Goal: Information Seeking & Learning: Learn about a topic

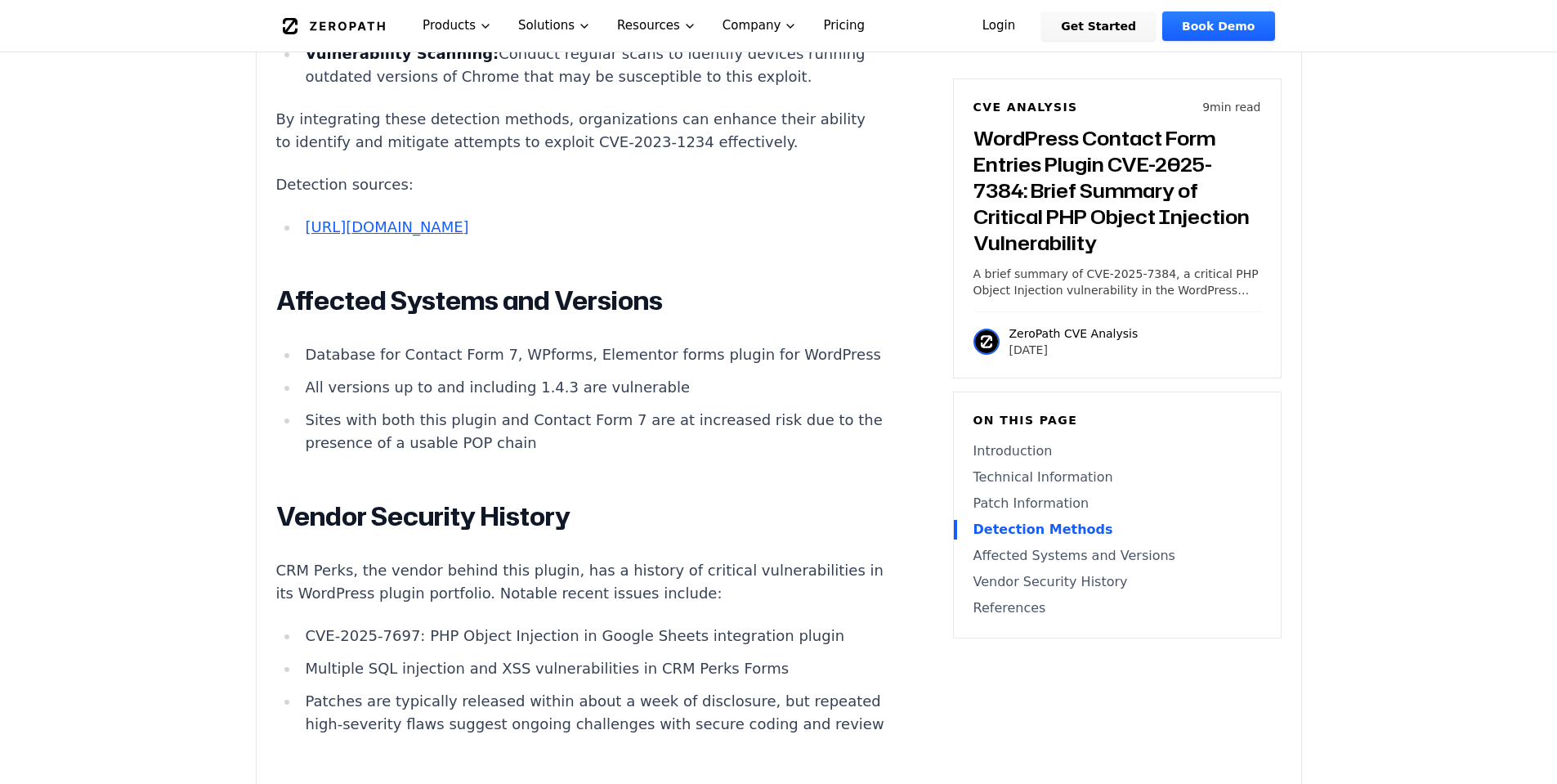
scroll to position [3595, 0]
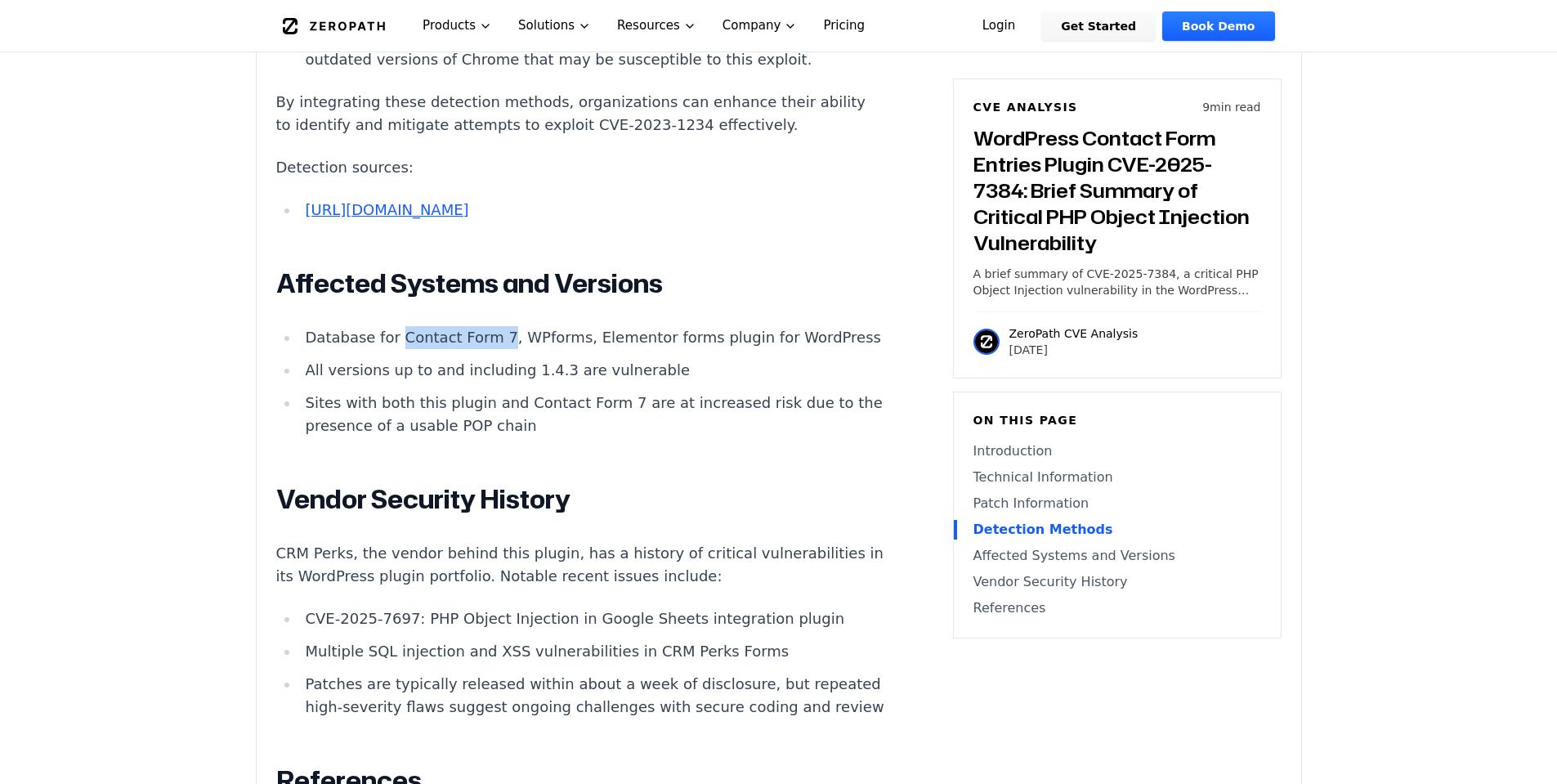
drag, startPoint x: 488, startPoint y: 456, endPoint x: 393, endPoint y: 459, distance: 95.0
click at [393, 349] on li "Database for Contact Form 7, WPforms, Elementor forms plugin for WordPress" at bounding box center [592, 336] width 586 height 23
click at [492, 349] on li "Database for Contact Form 7, WPforms, Elementor forms plugin for WordPress" at bounding box center [592, 336] width 586 height 23
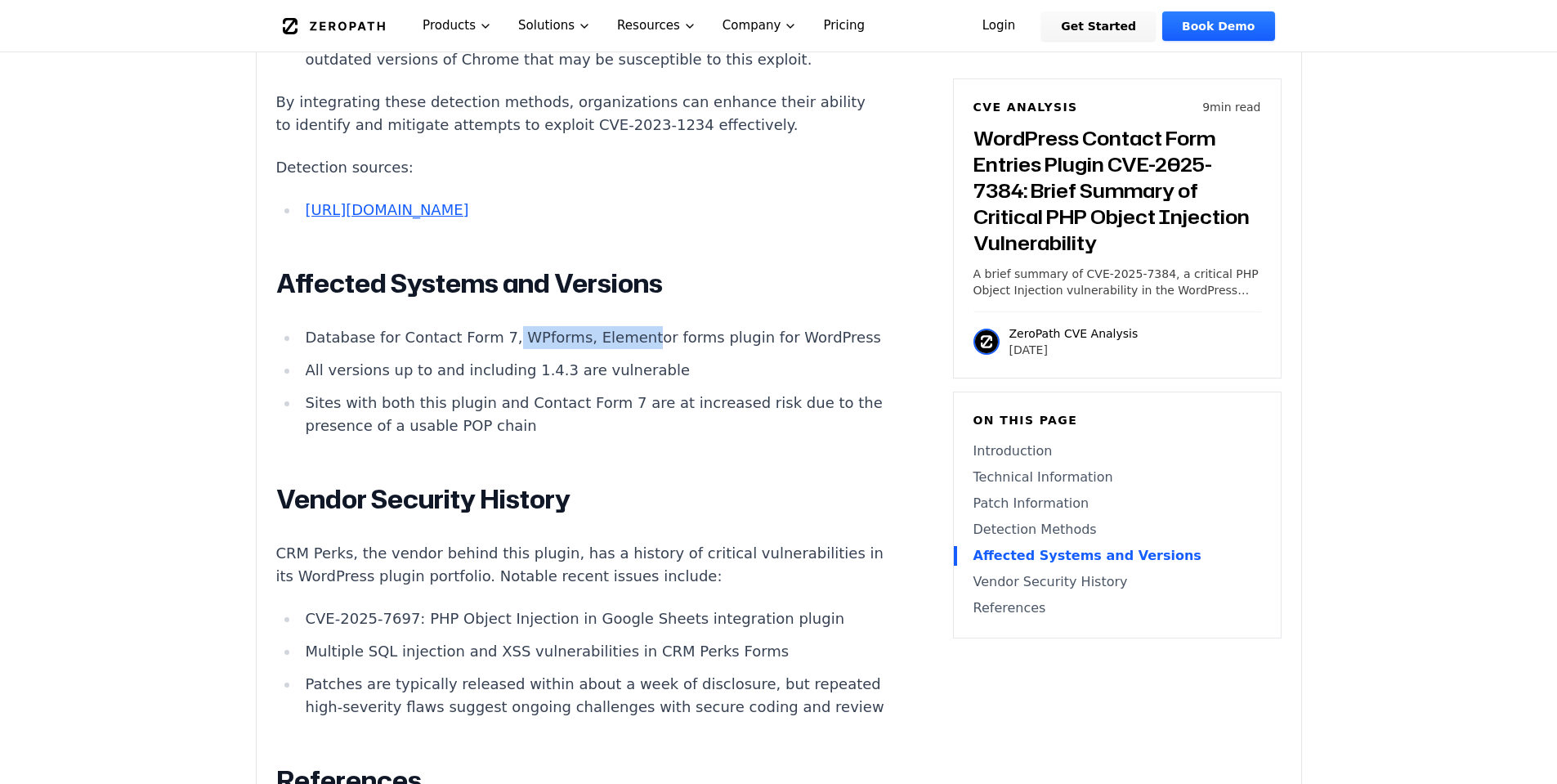
drag, startPoint x: 495, startPoint y: 456, endPoint x: 616, endPoint y: 461, distance: 121.1
click at [616, 349] on li "Database for Contact Form 7, WPforms, Elementor forms plugin for WordPress" at bounding box center [592, 336] width 586 height 23
click at [689, 349] on li "Database for Contact Form 7, WPforms, Elementor forms plugin for WordPress" at bounding box center [592, 336] width 586 height 23
drag, startPoint x: 302, startPoint y: 511, endPoint x: 458, endPoint y: 507, distance: 156.1
click at [458, 382] on li "All versions up to and including 1.4.3 are vulnerable" at bounding box center [592, 370] width 586 height 23
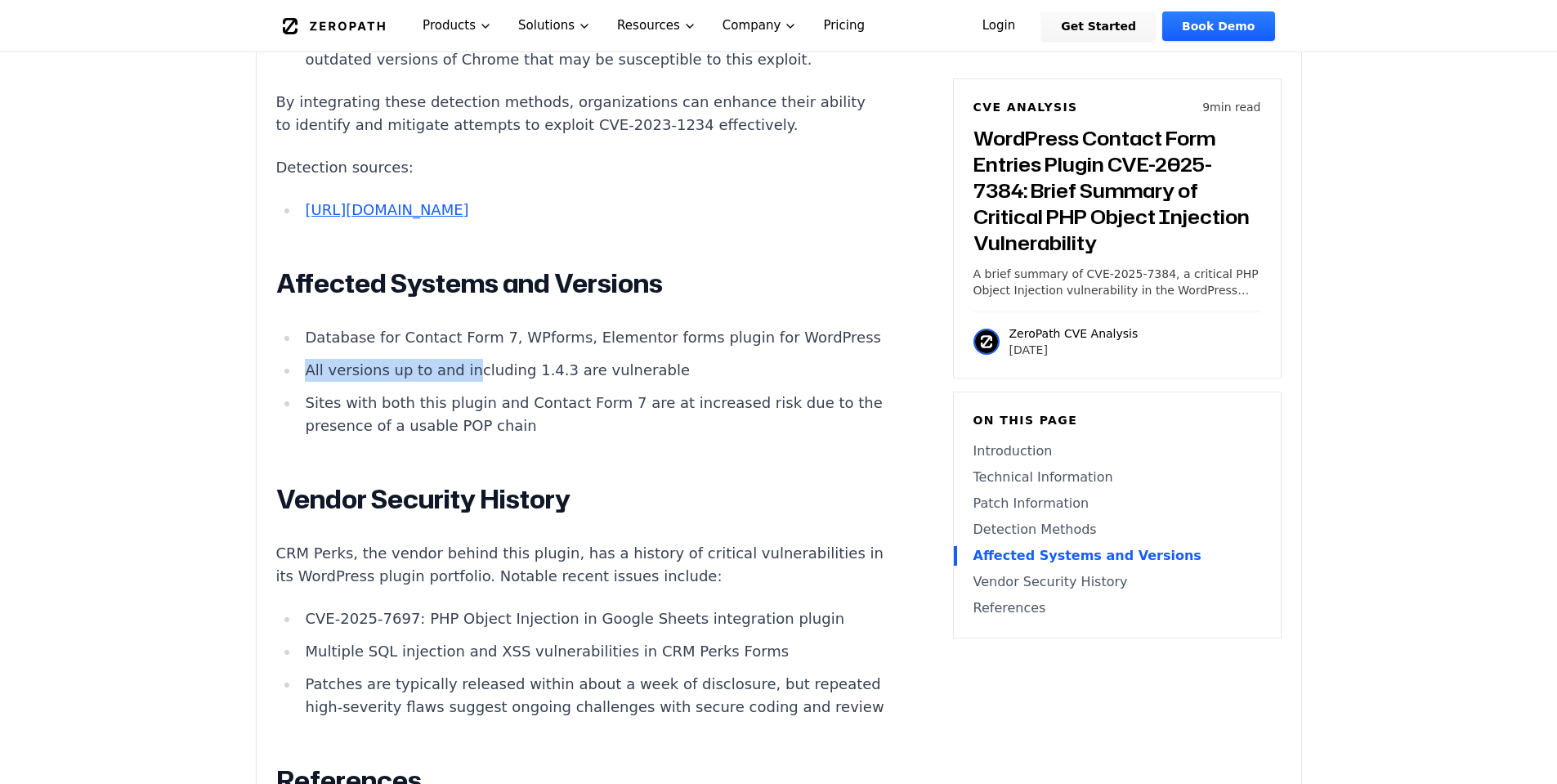
click at [458, 382] on li "All versions up to and including 1.4.3 are vulnerable" at bounding box center [592, 370] width 586 height 23
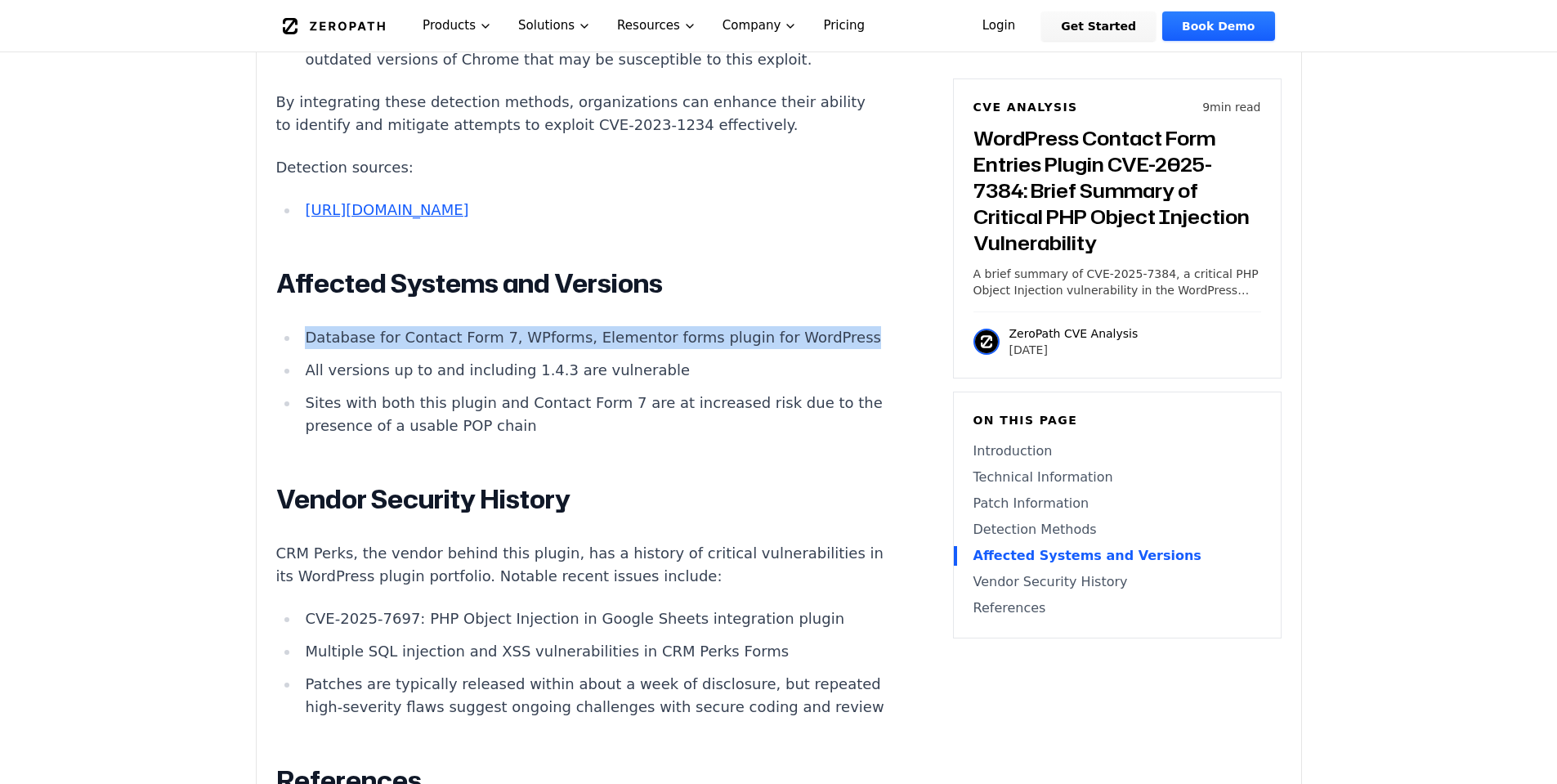
drag, startPoint x: 383, startPoint y: 478, endPoint x: 309, endPoint y: 446, distance: 80.6
click at [309, 349] on li "Database for Contact Form 7, WPforms, Elementor forms plugin for WordPress" at bounding box center [592, 336] width 586 height 23
copy li "Database for Contact Form 7, WPforms, Elementor forms plugin for WordPress"
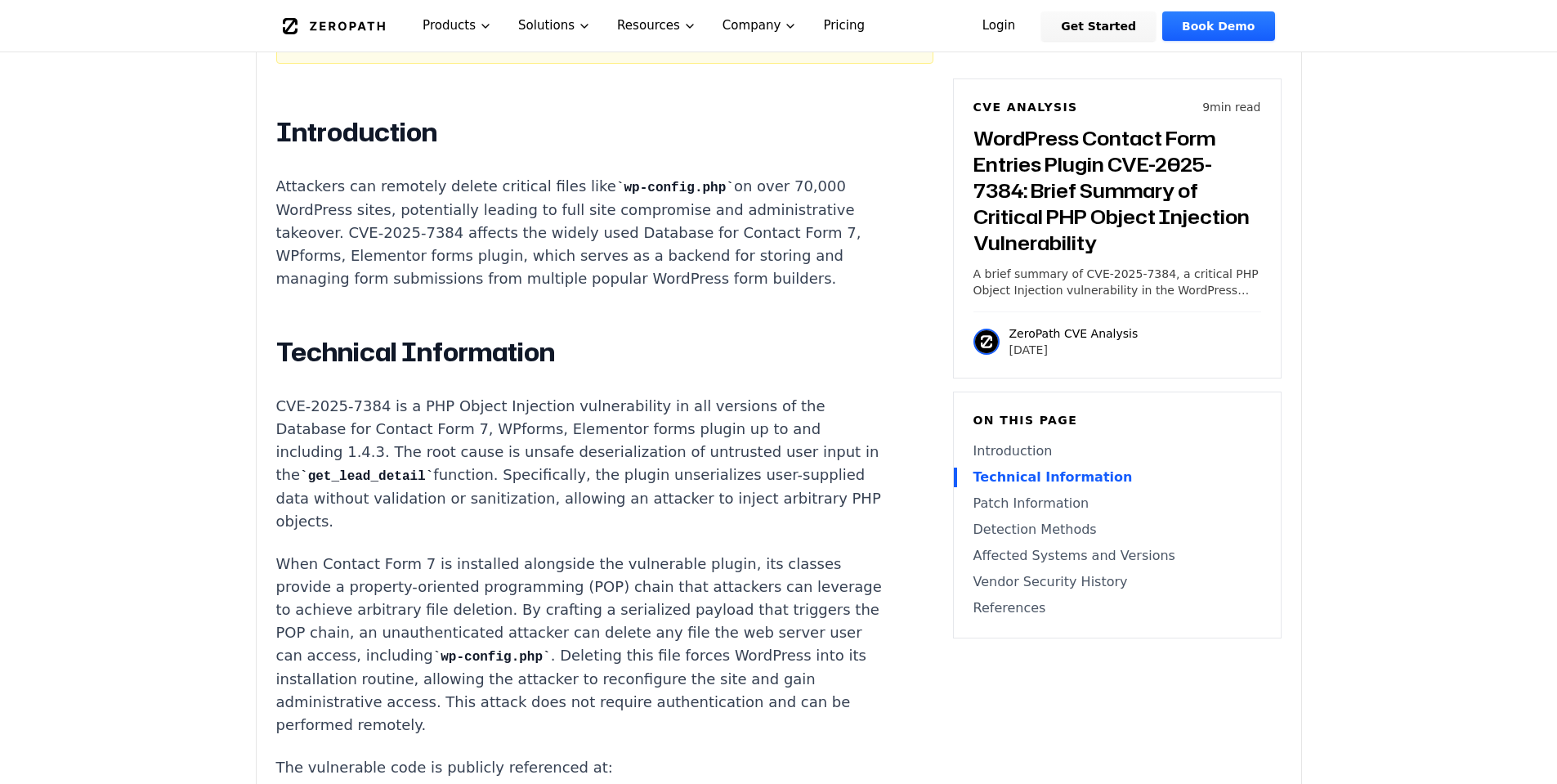
scroll to position [1062, 0]
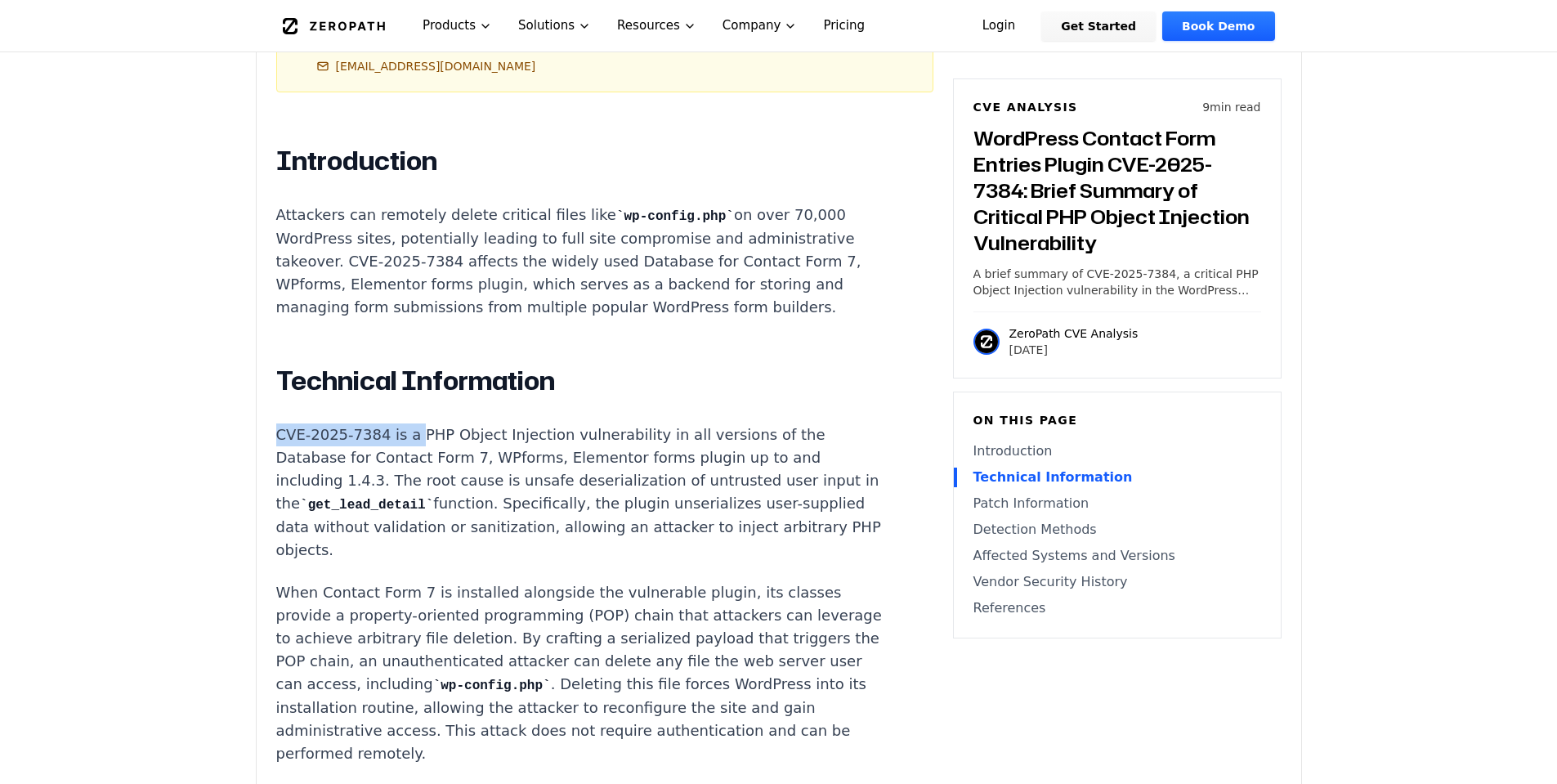
drag, startPoint x: 274, startPoint y: 392, endPoint x: 412, endPoint y: 402, distance: 138.4
click at [412, 423] on p "CVE-2025-7384 is a PHP Object Injection vulnerability in all versions of the Da…" at bounding box center [581, 492] width 608 height 138
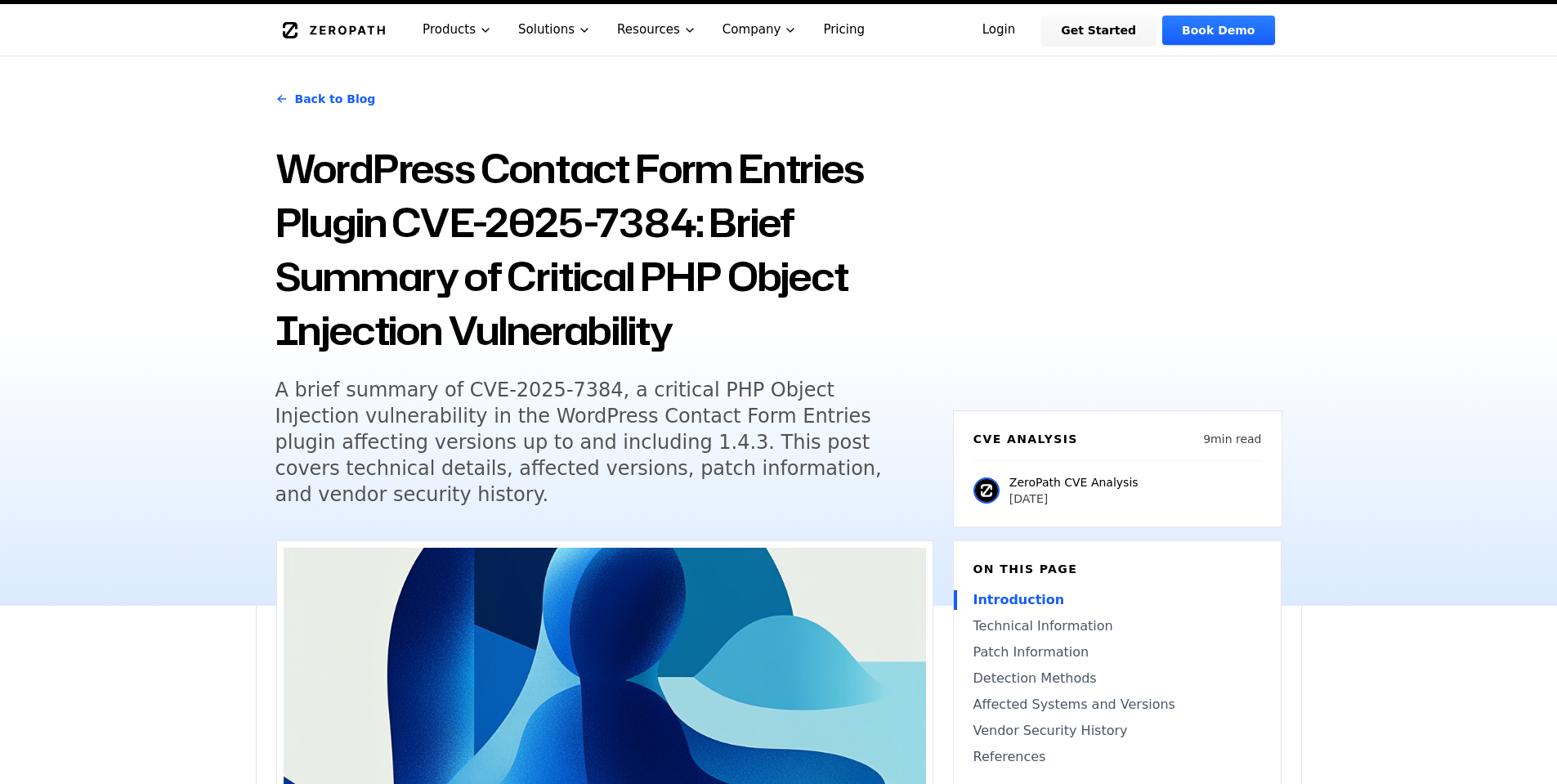
scroll to position [0, 0]
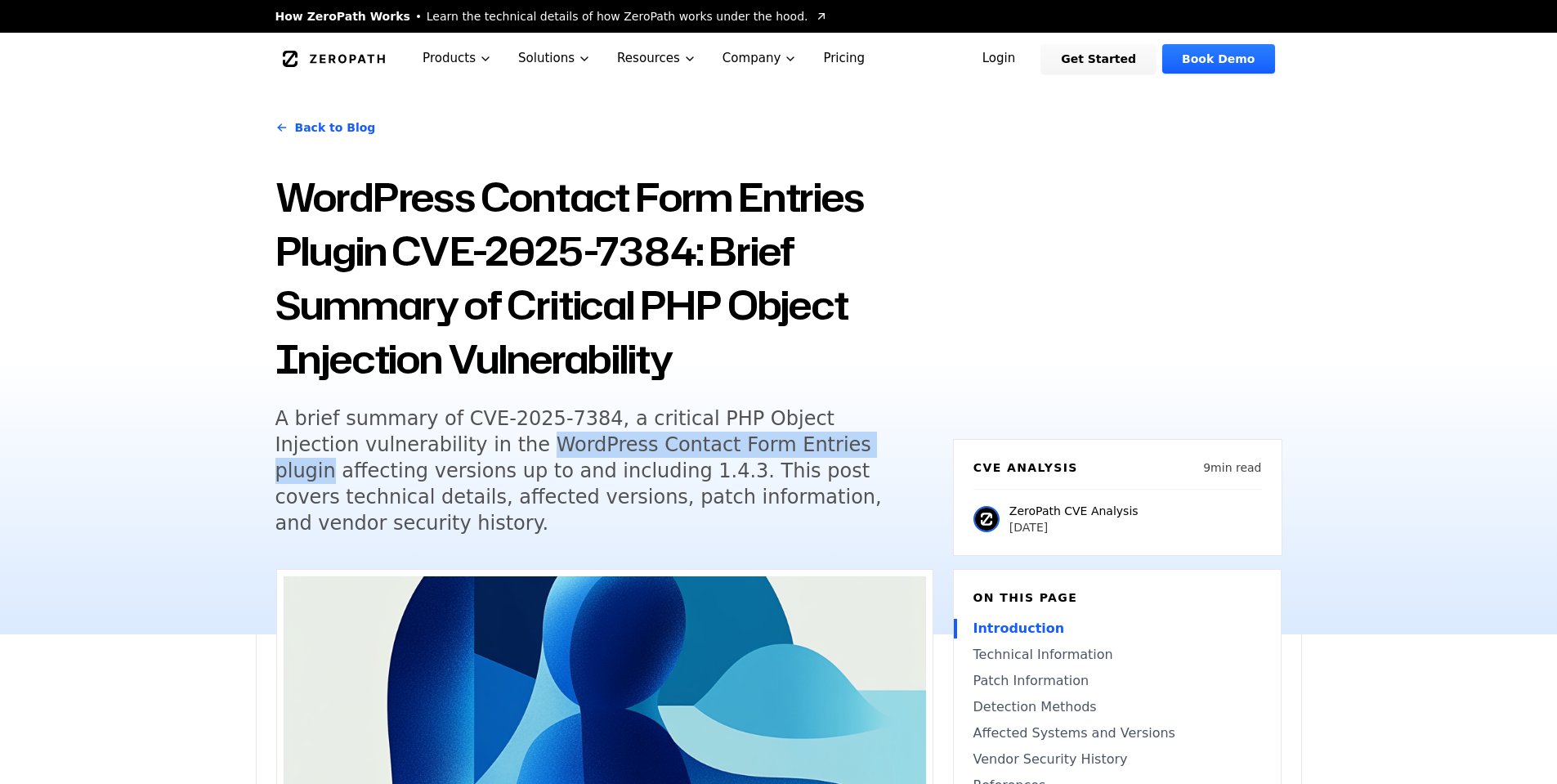
drag, startPoint x: 776, startPoint y: 449, endPoint x: 447, endPoint y: 449, distance: 329.0
click at [447, 449] on h5 "A brief summary of CVE-2025-7384, a critical PHP Object Injection vulnerability…" at bounding box center [590, 470] width 628 height 131
copy h5 "WordPress Contact Form Entries plugin"
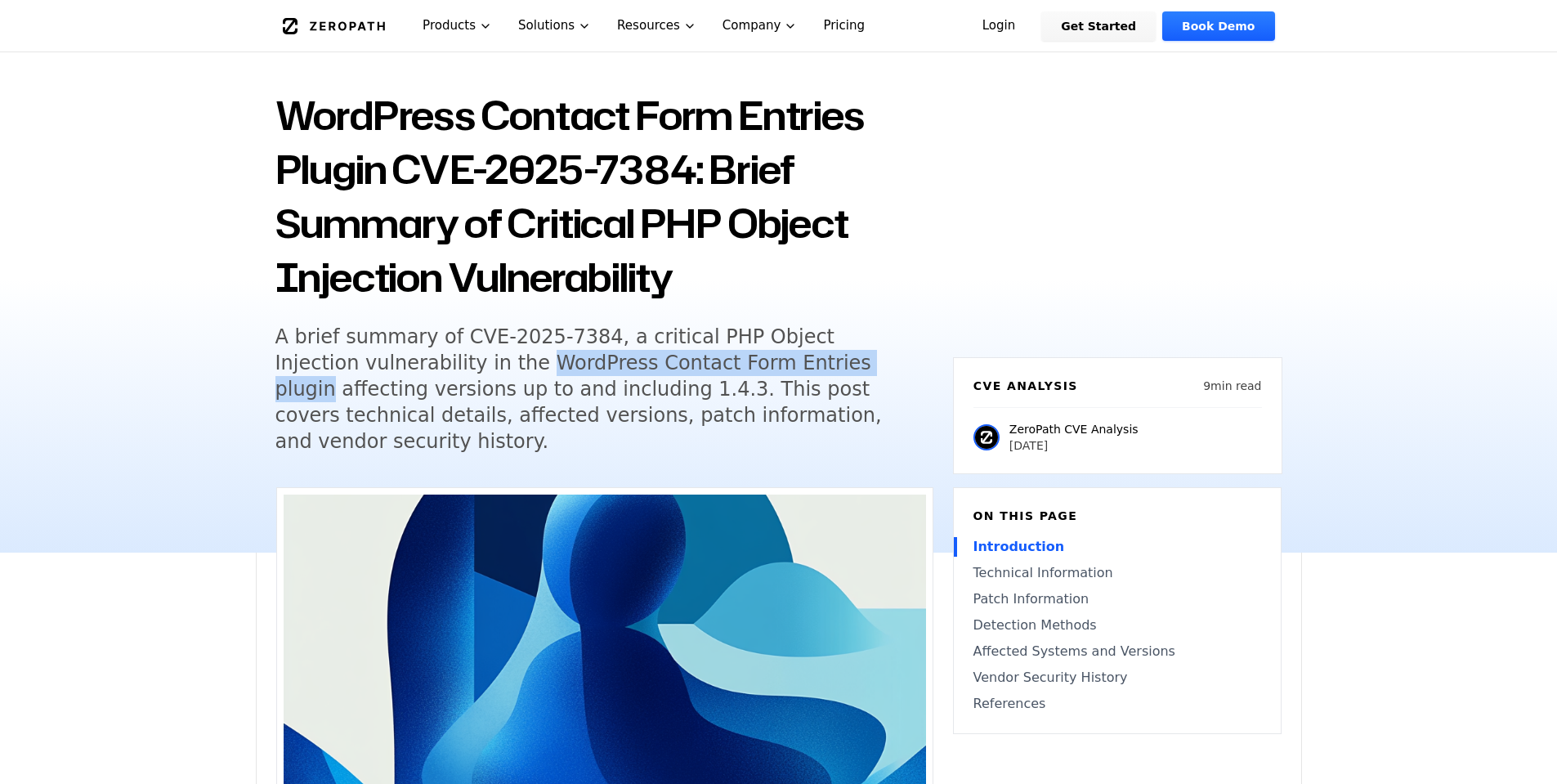
click at [1058, 589] on link "Patch Information" at bounding box center [1117, 599] width 287 height 20
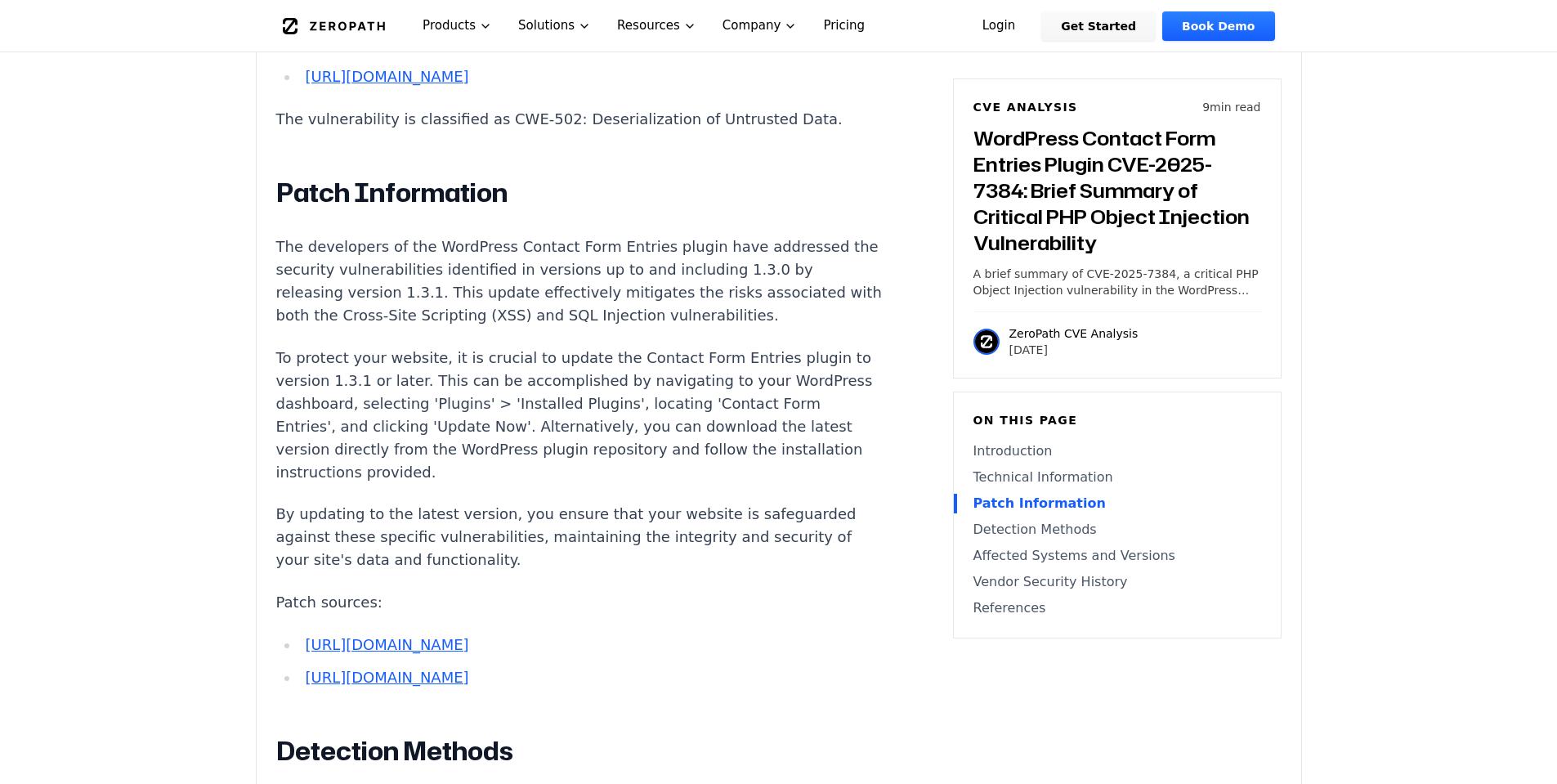
scroll to position [1899, 0]
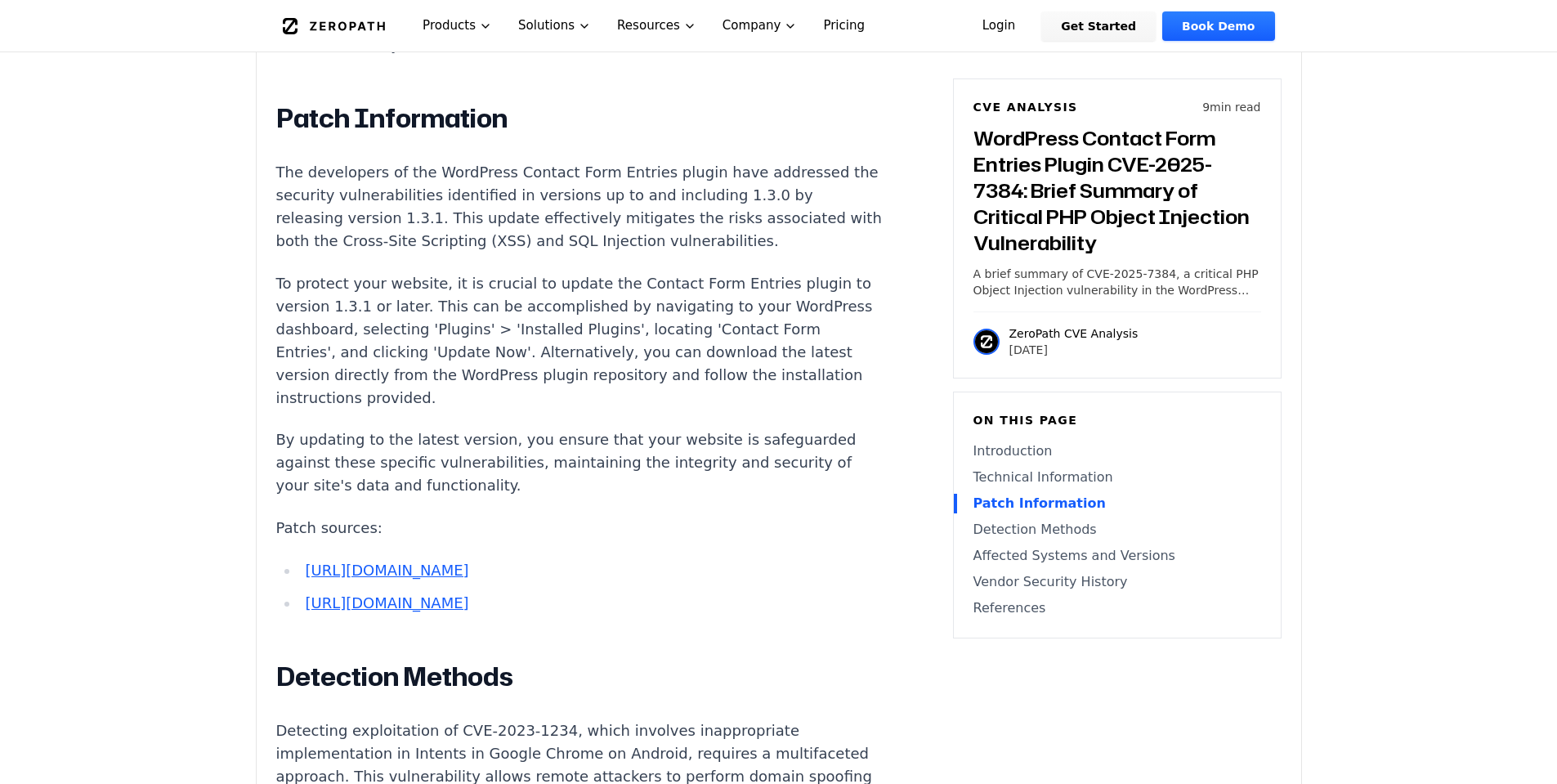
click at [1075, 557] on link "Affected Systems and Versions" at bounding box center [1117, 556] width 287 height 20
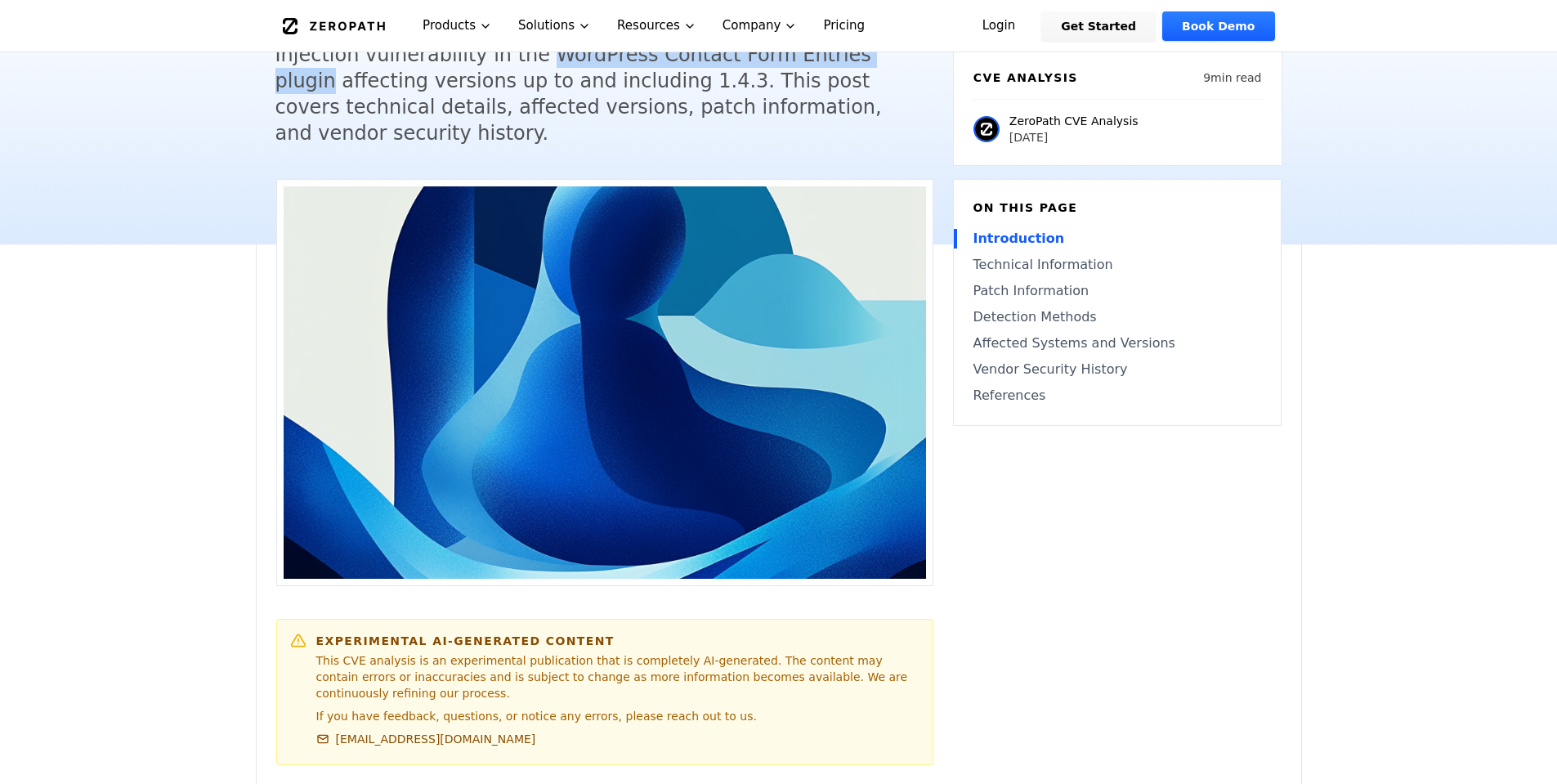
scroll to position [220, 0]
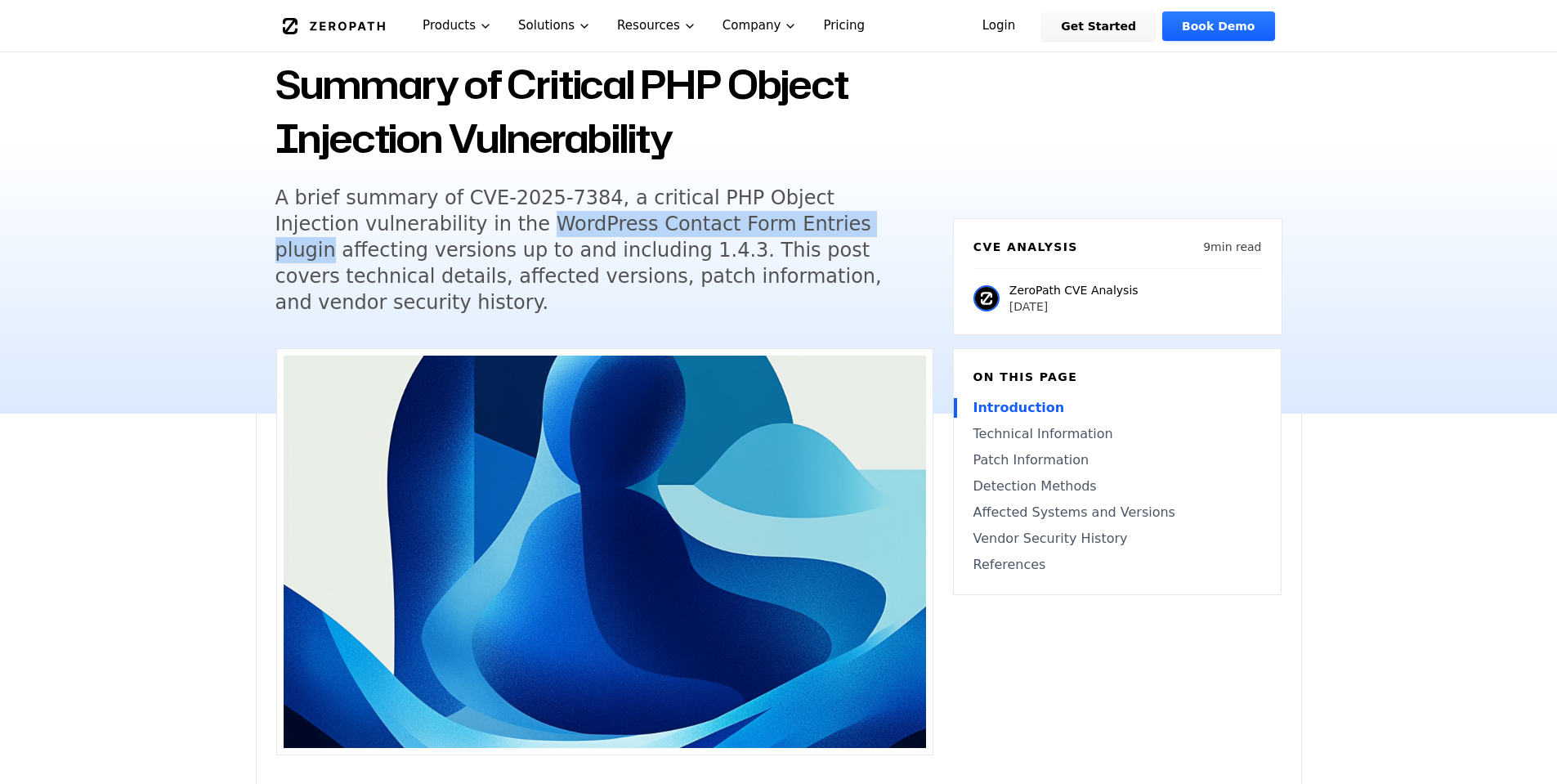
click at [775, 229] on h5 "A brief summary of CVE-2025-7384, a critical PHP Object Injection vulnerability…" at bounding box center [590, 250] width 628 height 131
drag, startPoint x: 778, startPoint y: 231, endPoint x: 448, endPoint y: 230, distance: 330.0
click at [448, 230] on h5 "A brief summary of CVE-2025-7384, a critical PHP Object Injection vulnerability…" at bounding box center [590, 250] width 628 height 131
copy h5 "WordPress Contact Form Entries plugin"
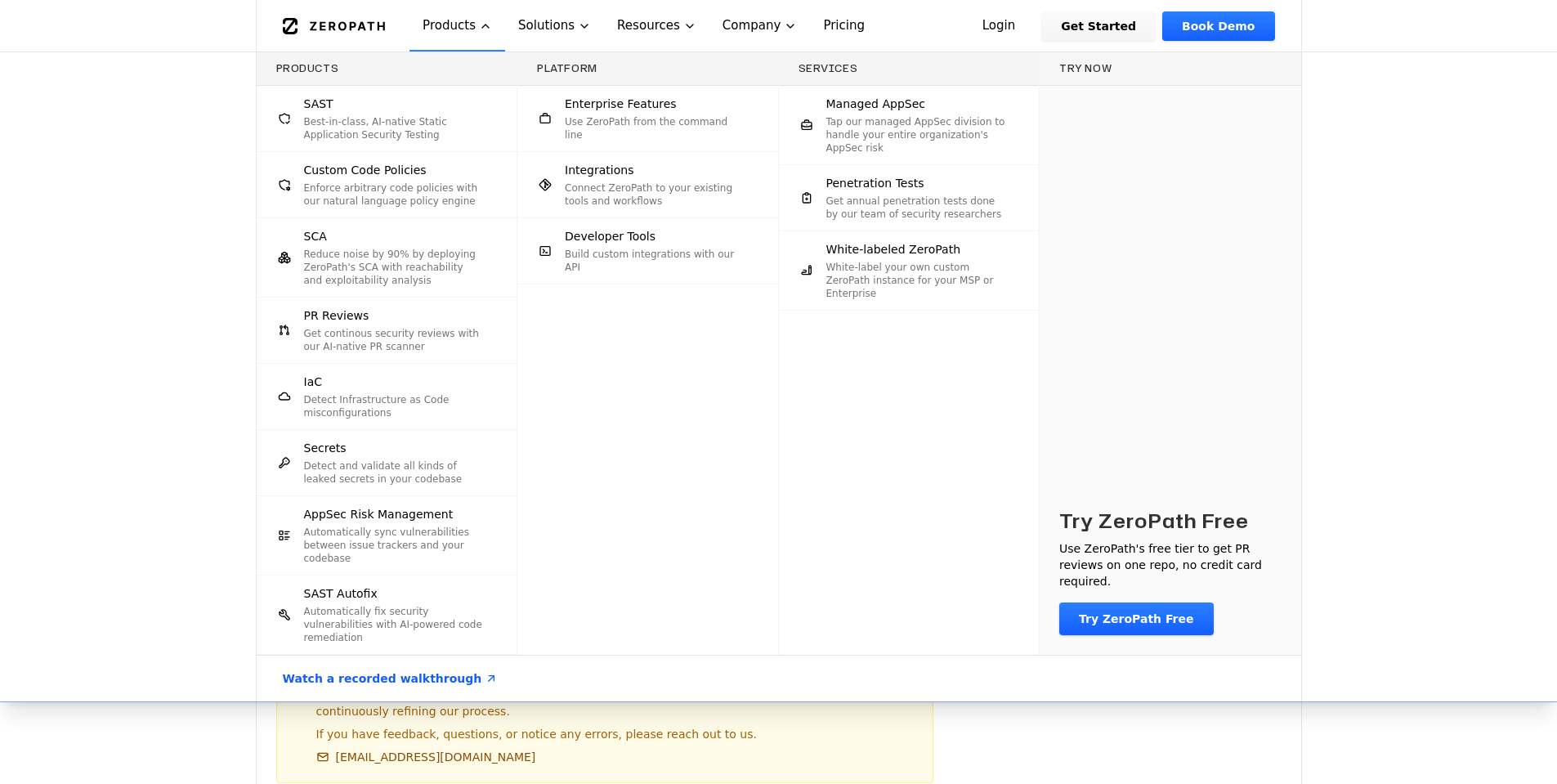
scroll to position [384, 0]
